Goal: Find specific page/section: Find specific page/section

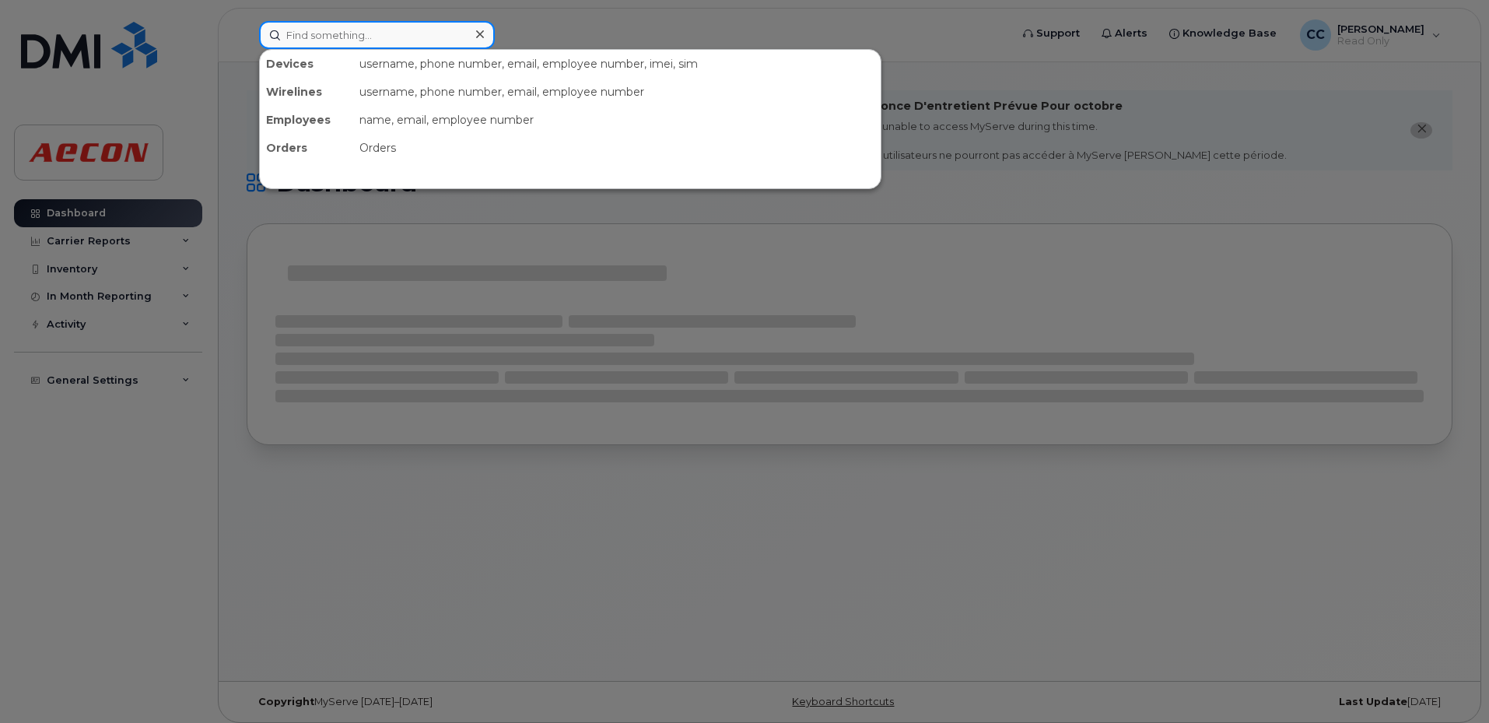
click at [320, 29] on input at bounding box center [377, 35] width 236 height 28
paste input "30012137"
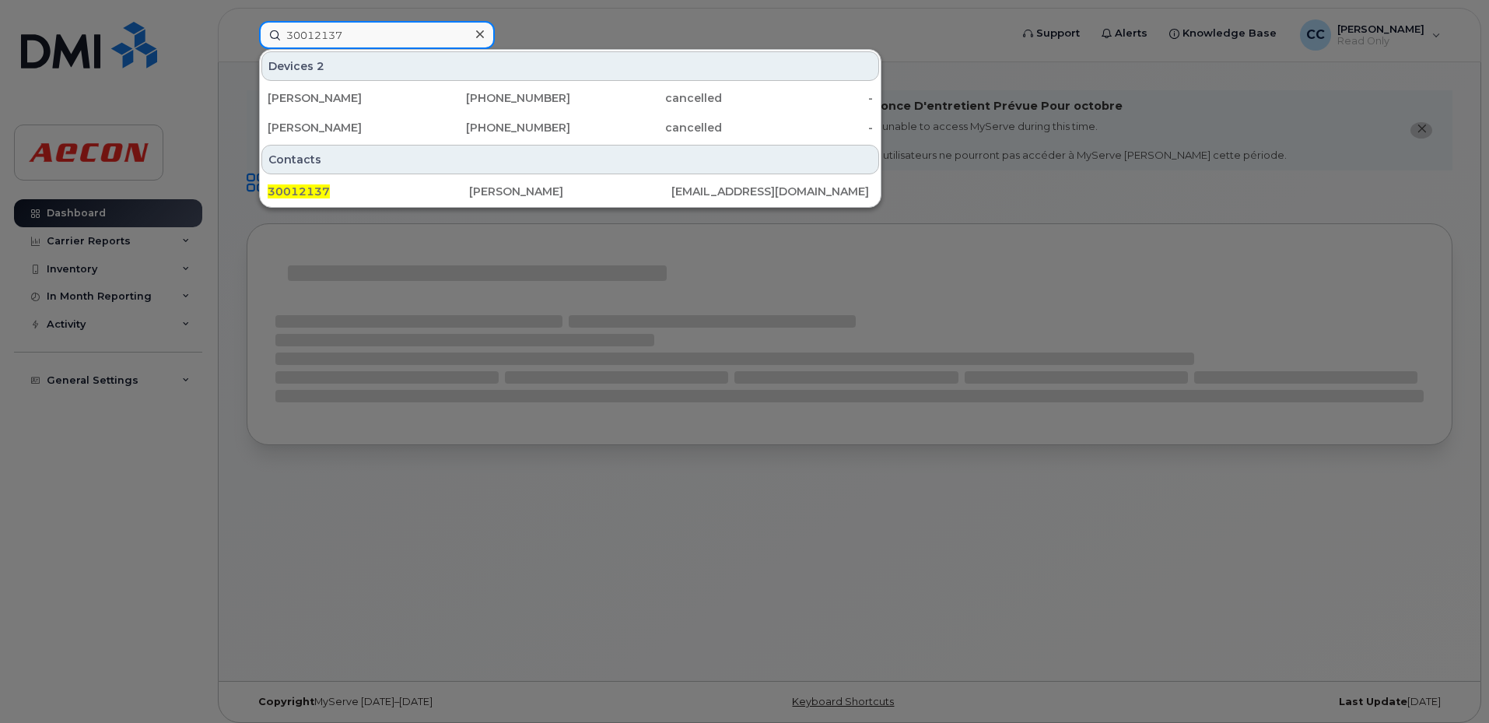
type input "30012137"
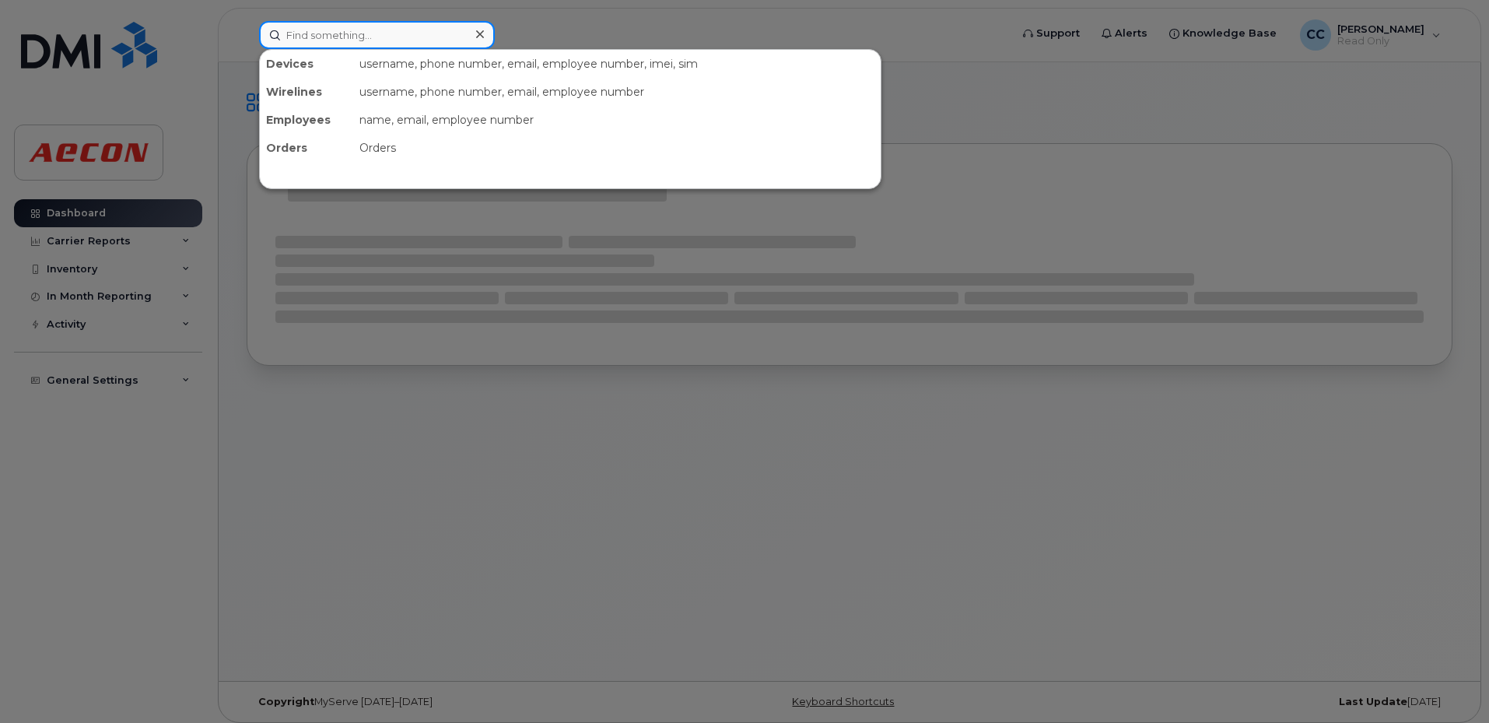
click at [319, 47] on input at bounding box center [377, 35] width 236 height 28
paste input "DAVID BARRIER"
type input "DAVID BARRIER"
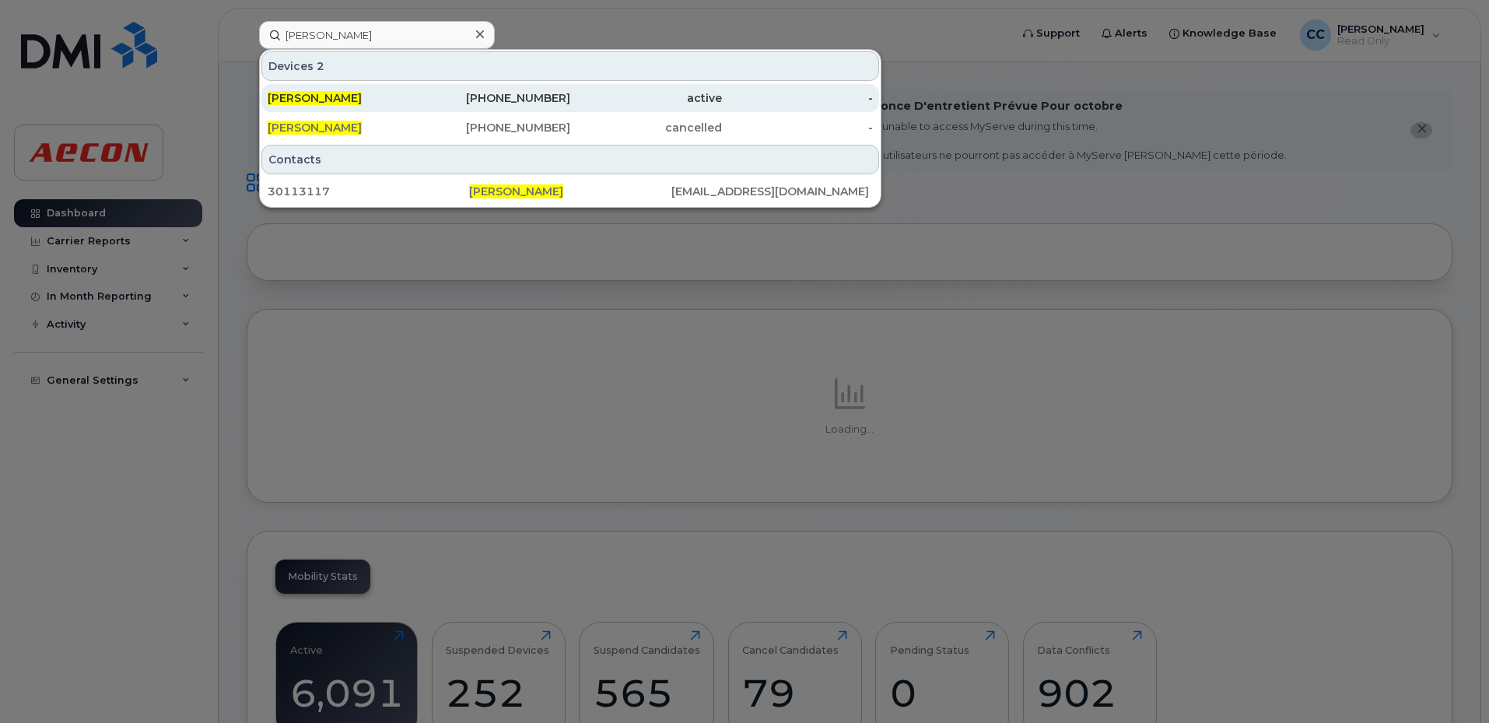
click at [498, 107] on div "514-663-9198" at bounding box center [495, 98] width 152 height 28
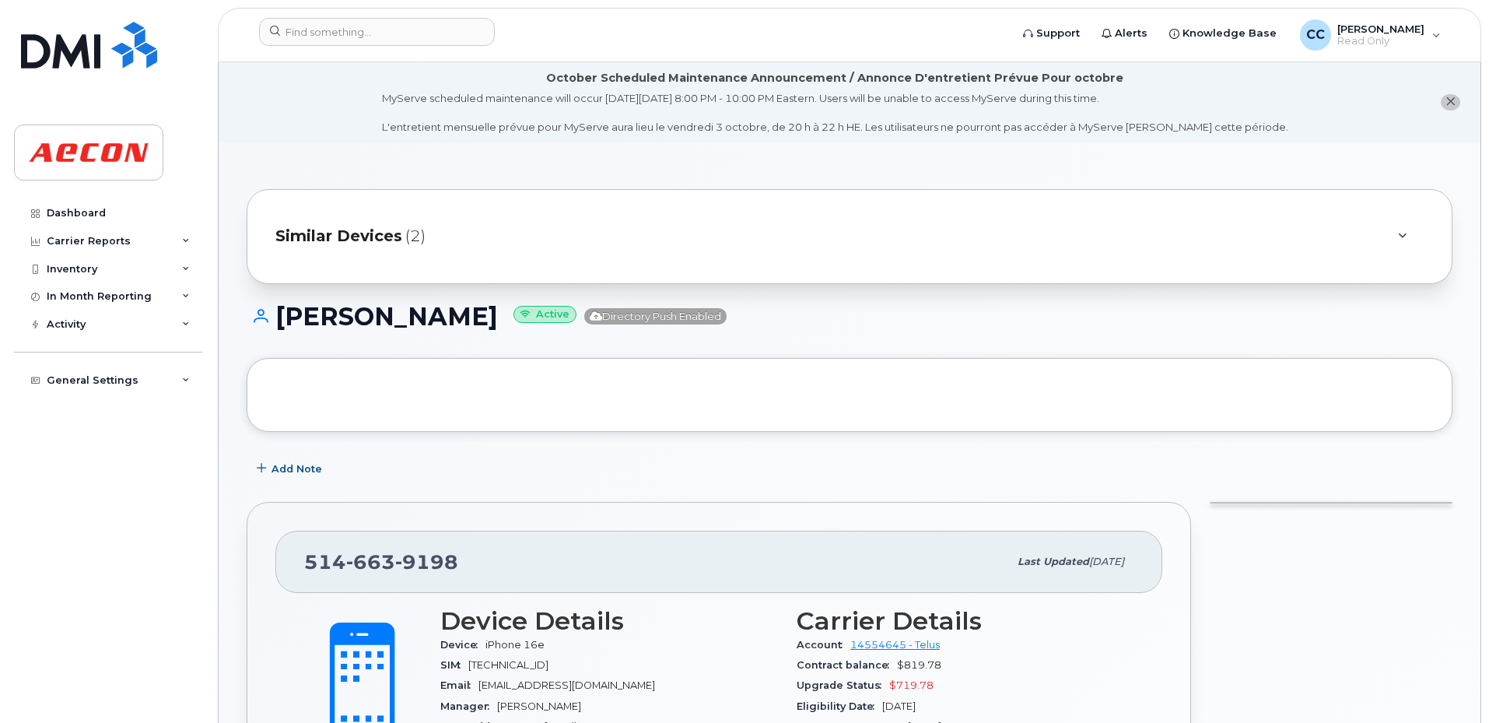
scroll to position [311, 0]
